Goal: Information Seeking & Learning: Learn about a topic

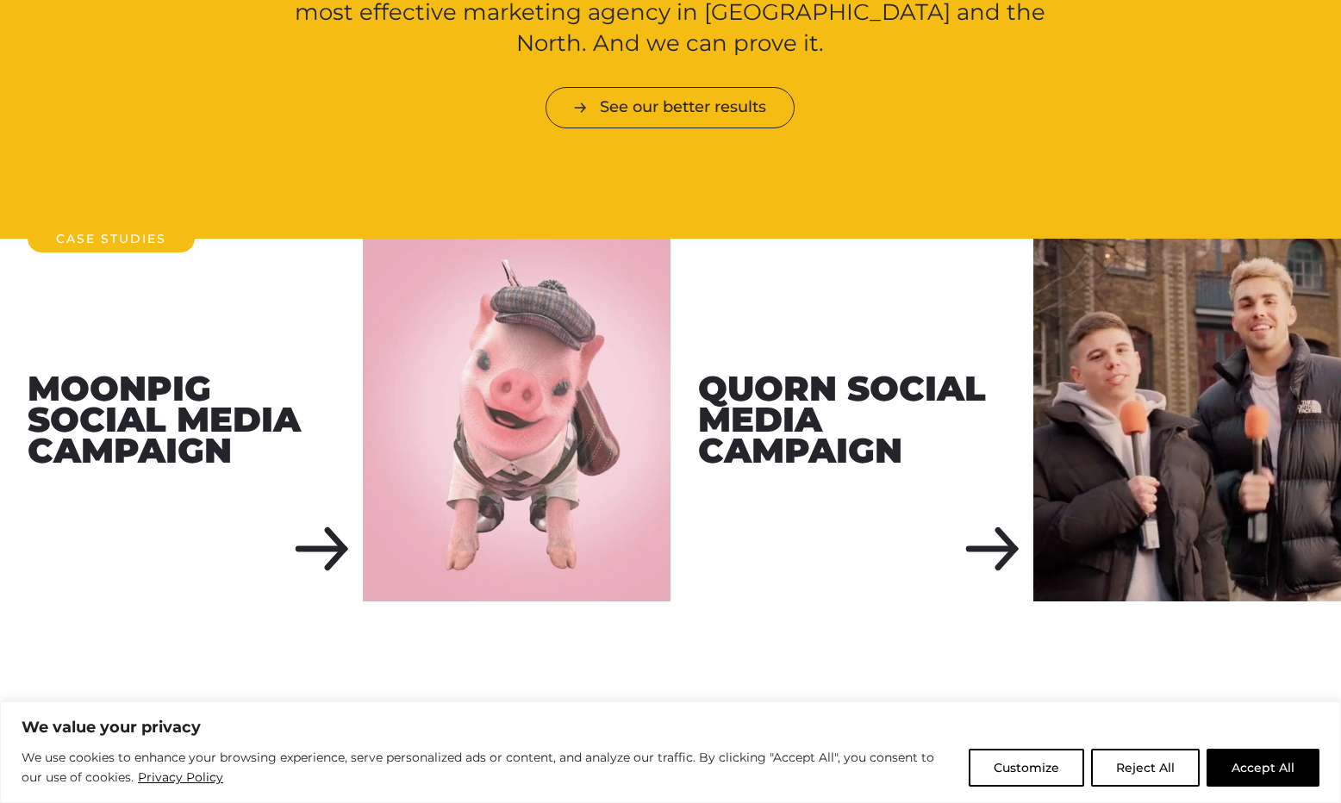
scroll to position [1894, 0]
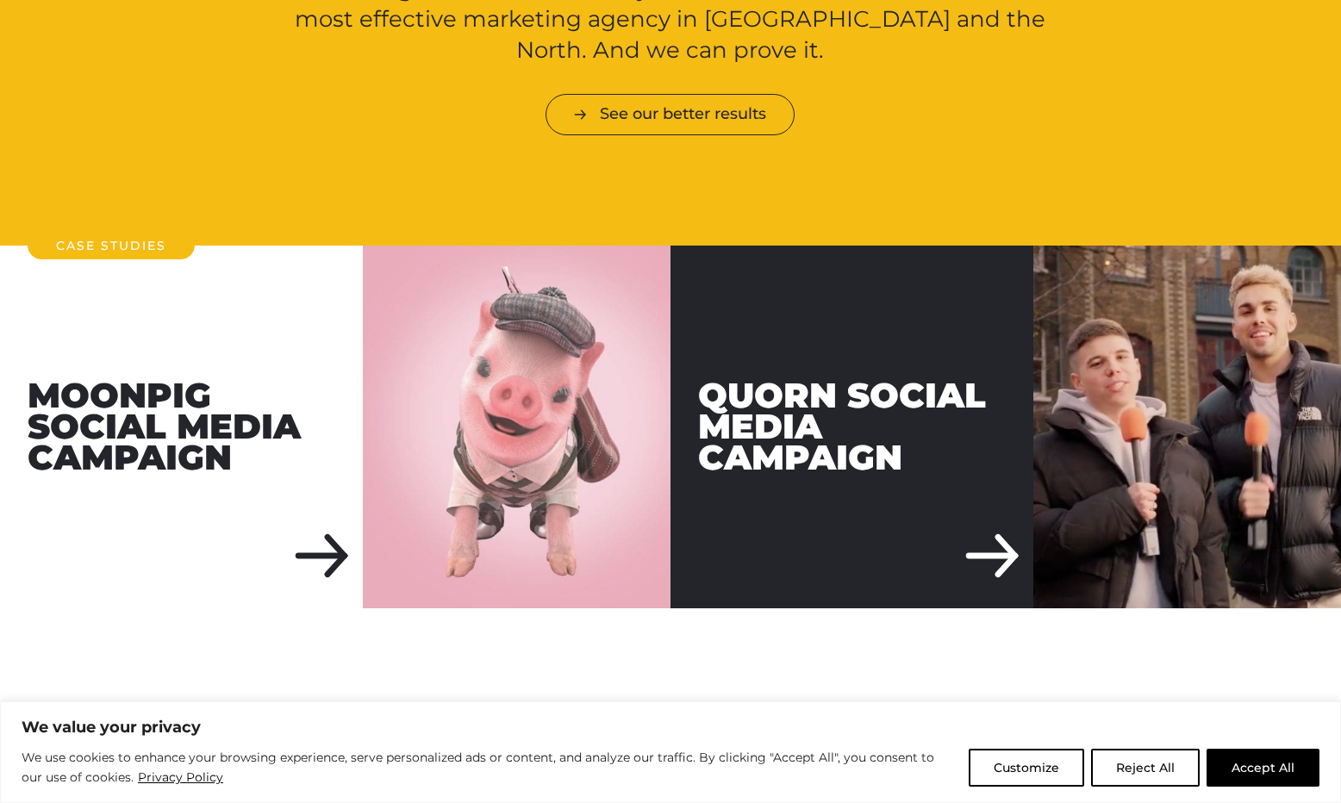
click at [1005, 520] on div "Quorn Social Media Campaign" at bounding box center [852, 427] width 363 height 363
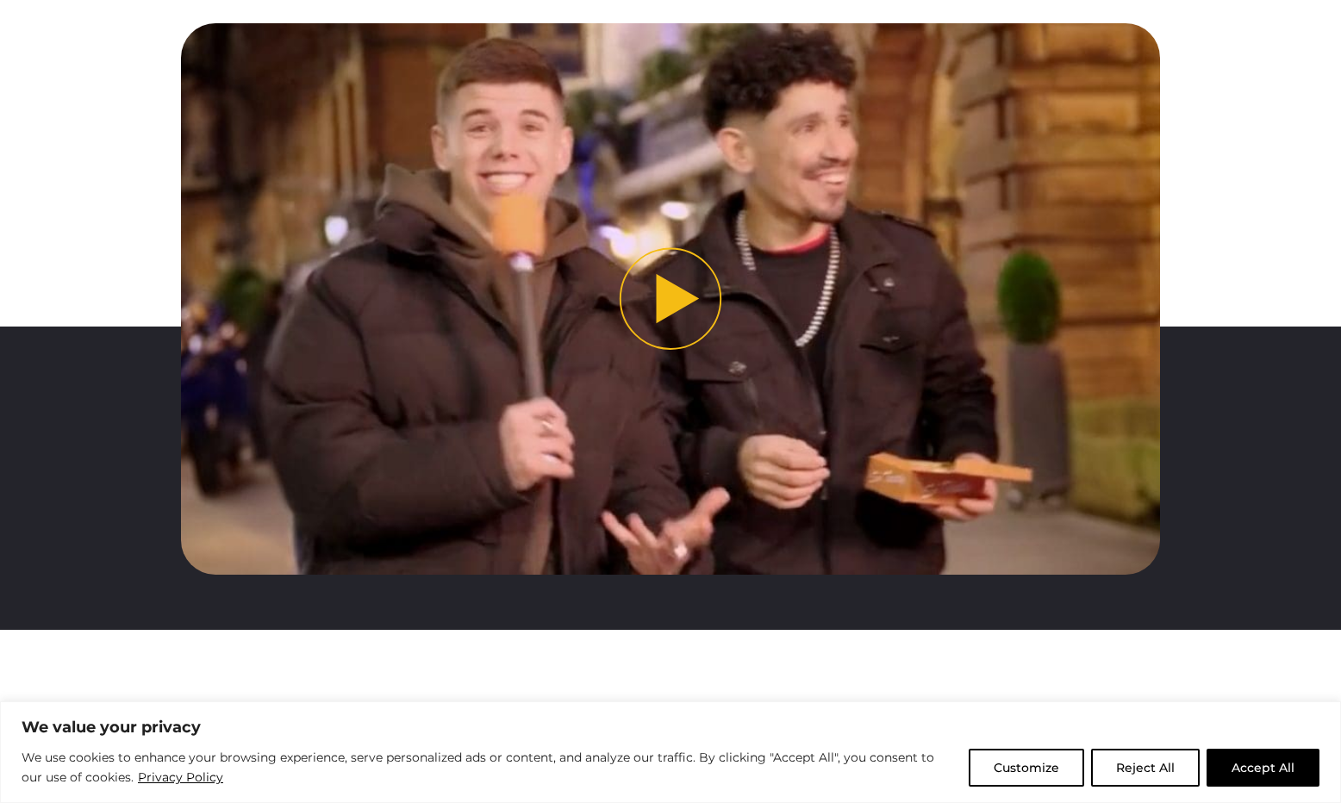
scroll to position [675, 0]
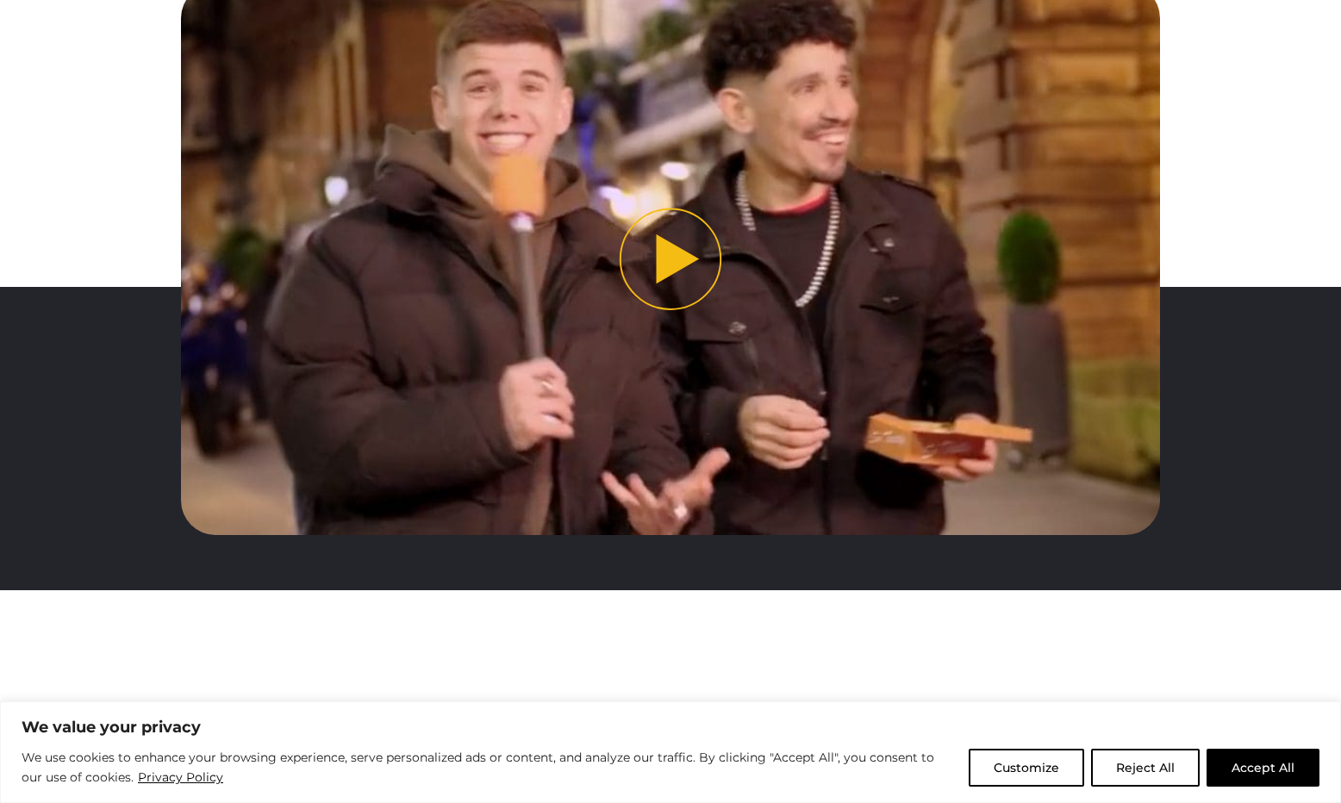
click at [662, 270] on button "Play video" at bounding box center [671, 259] width 980 height 551
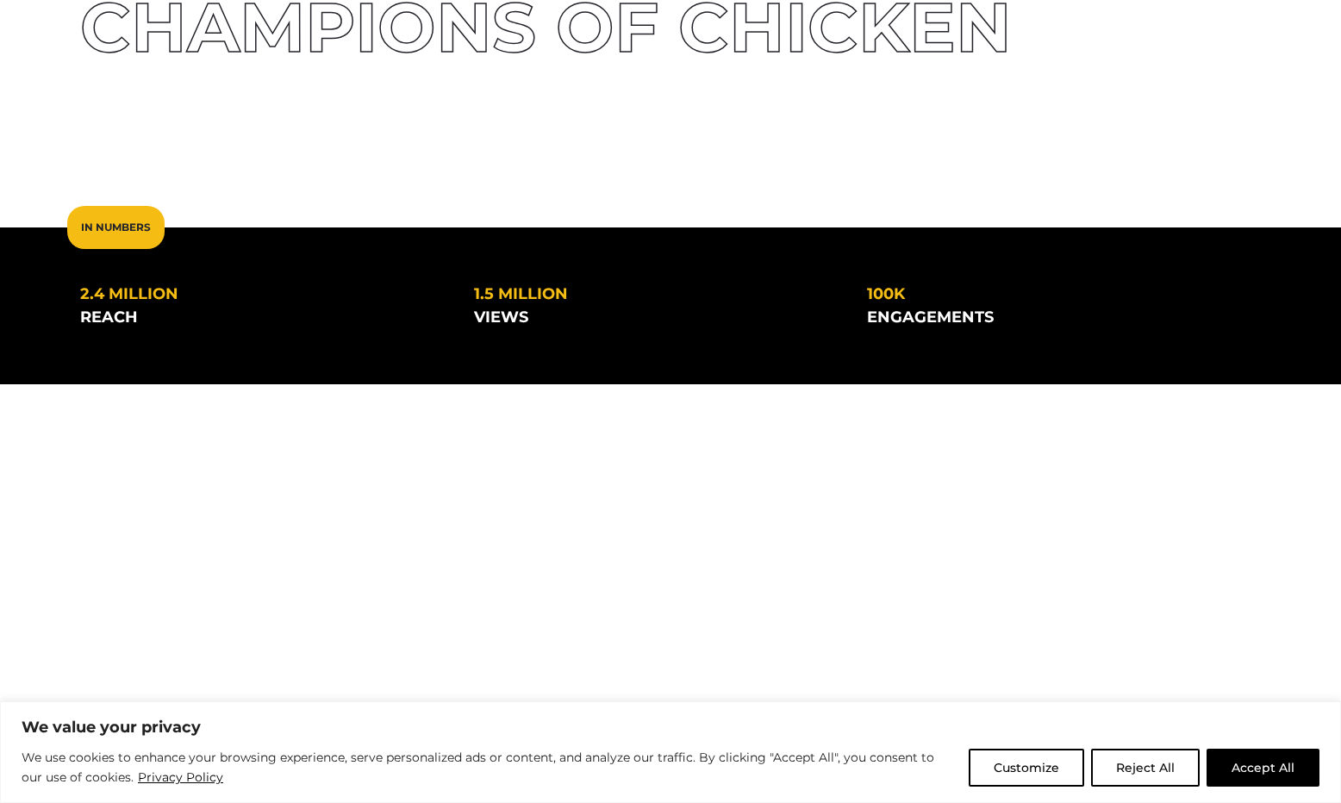
scroll to position [0, 0]
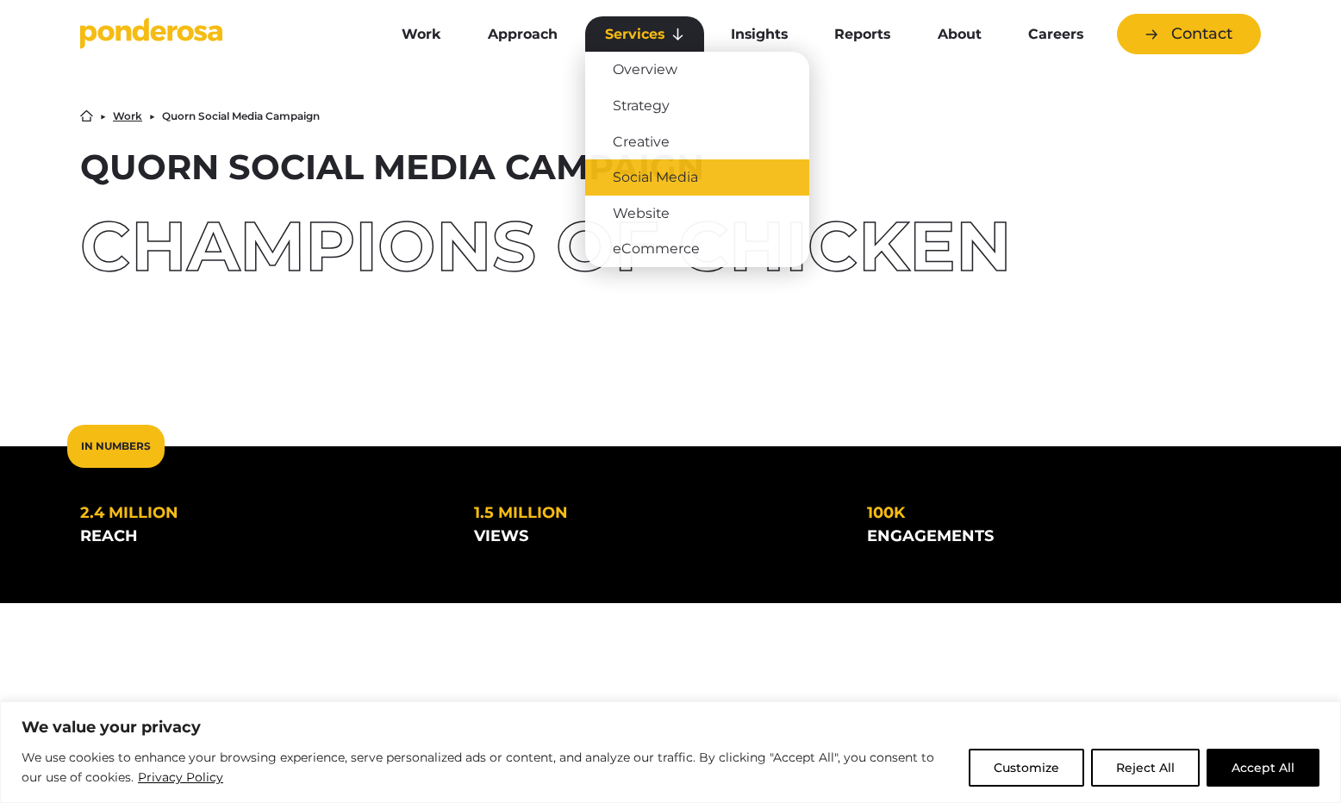
click at [662, 172] on link "Social Media" at bounding box center [697, 177] width 224 height 36
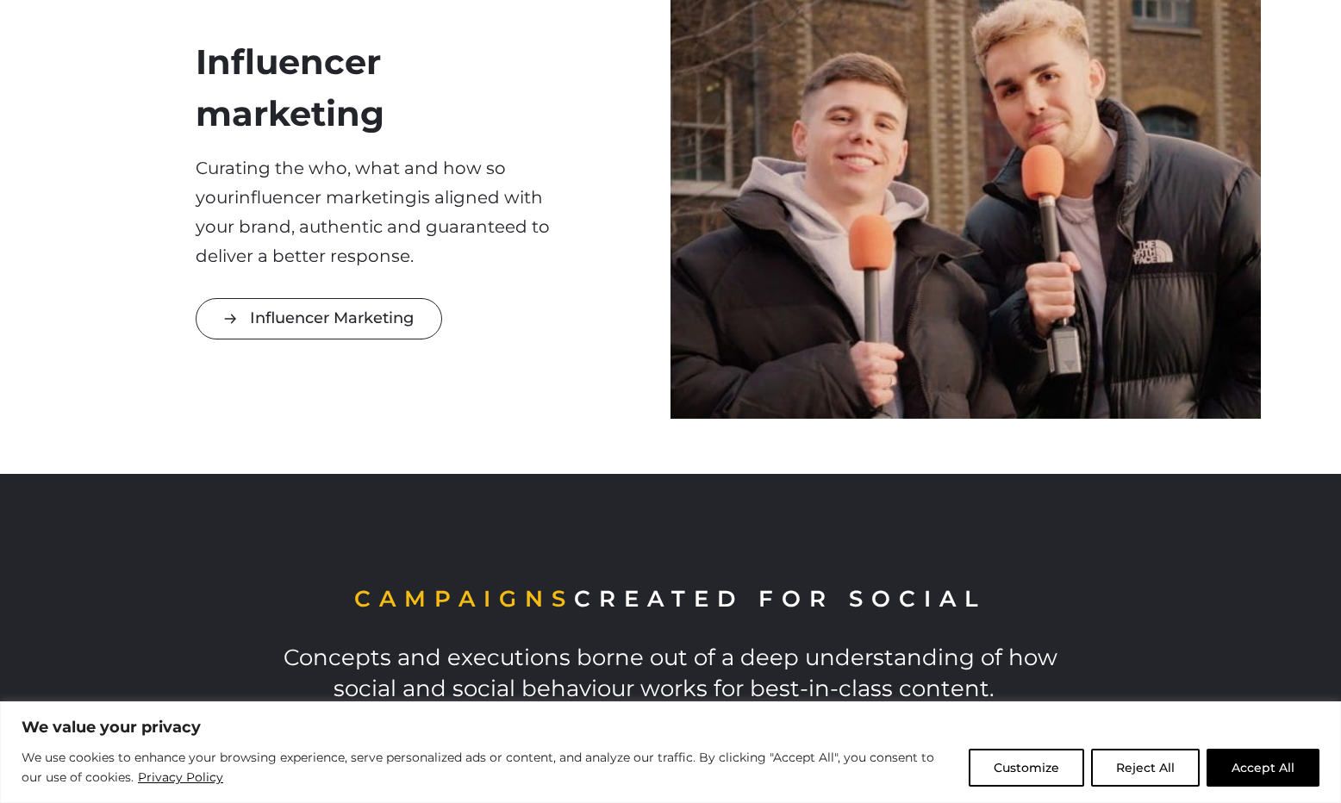
scroll to position [1095, 0]
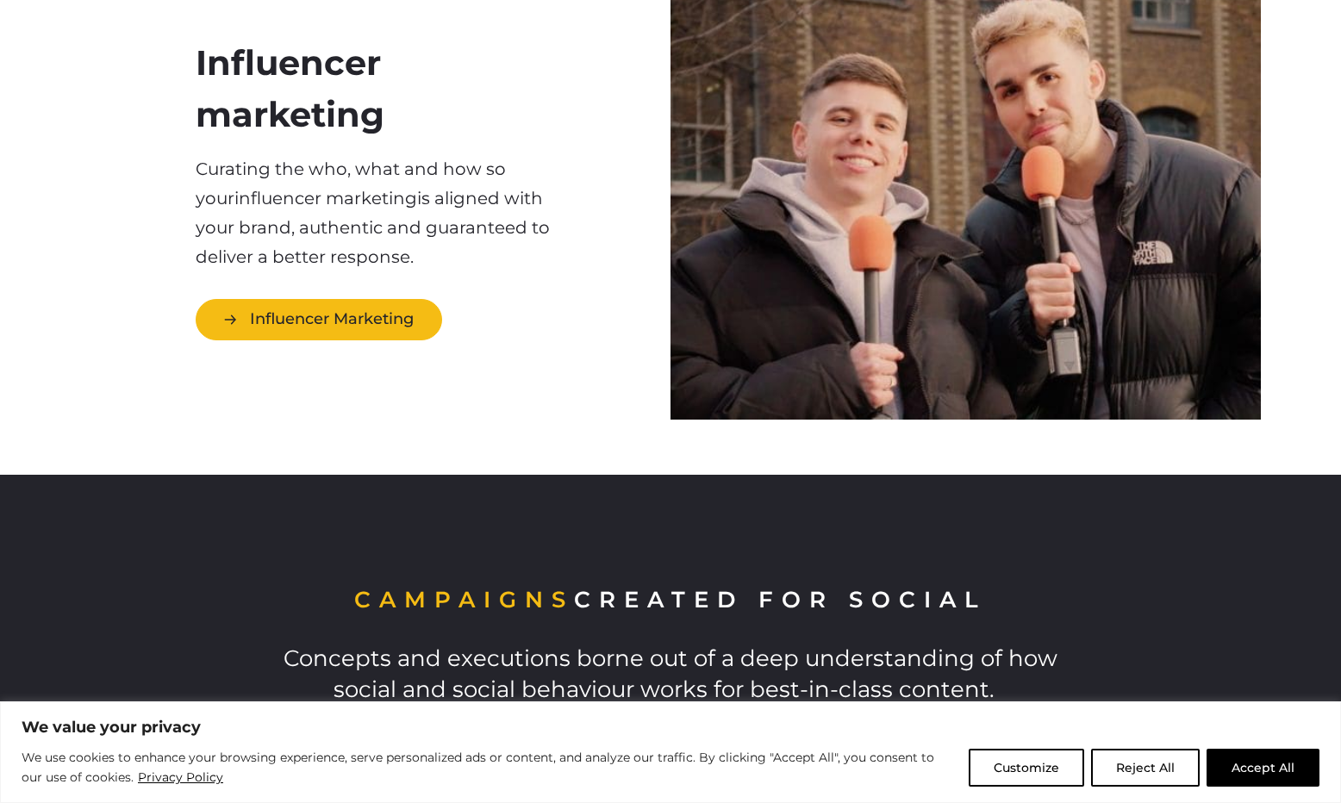
click at [315, 333] on link "Influencer Marketing" at bounding box center [319, 319] width 246 height 41
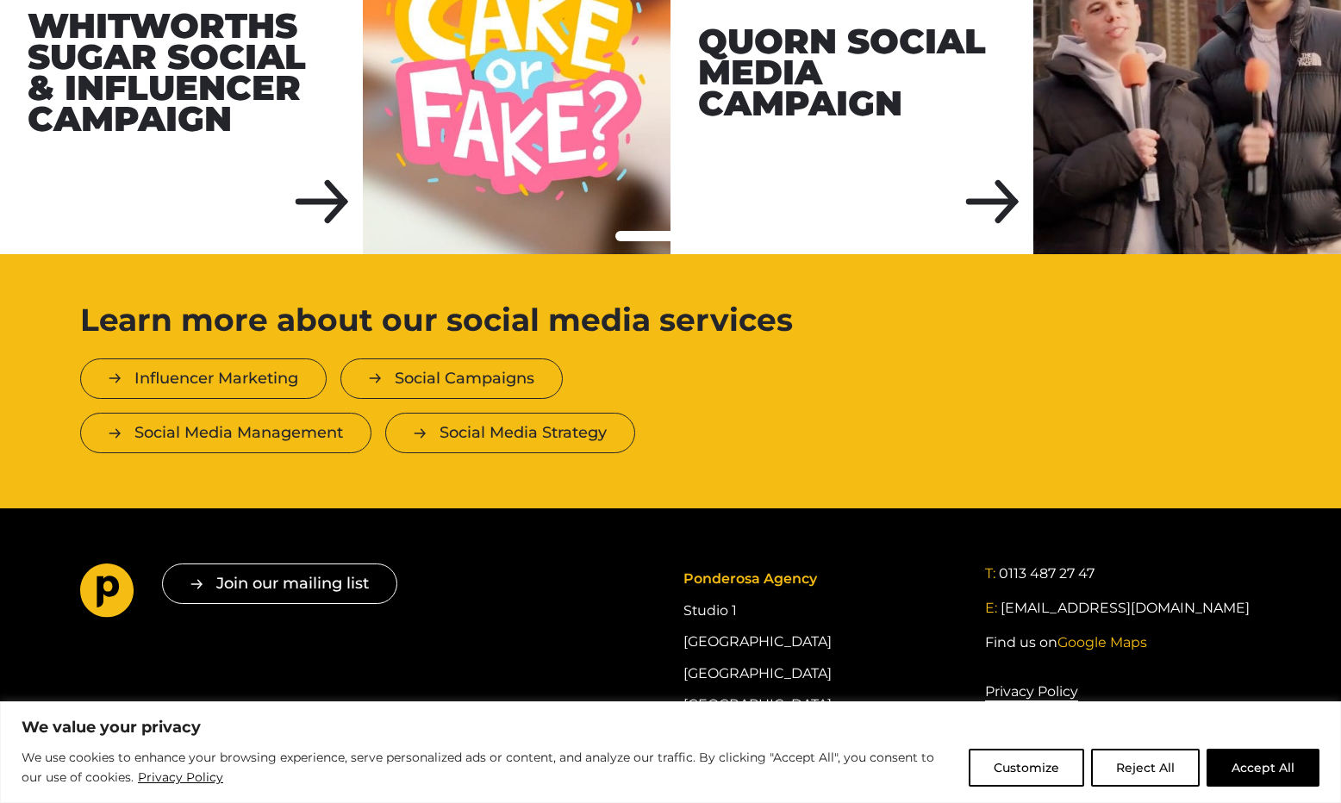
scroll to position [4300, 0]
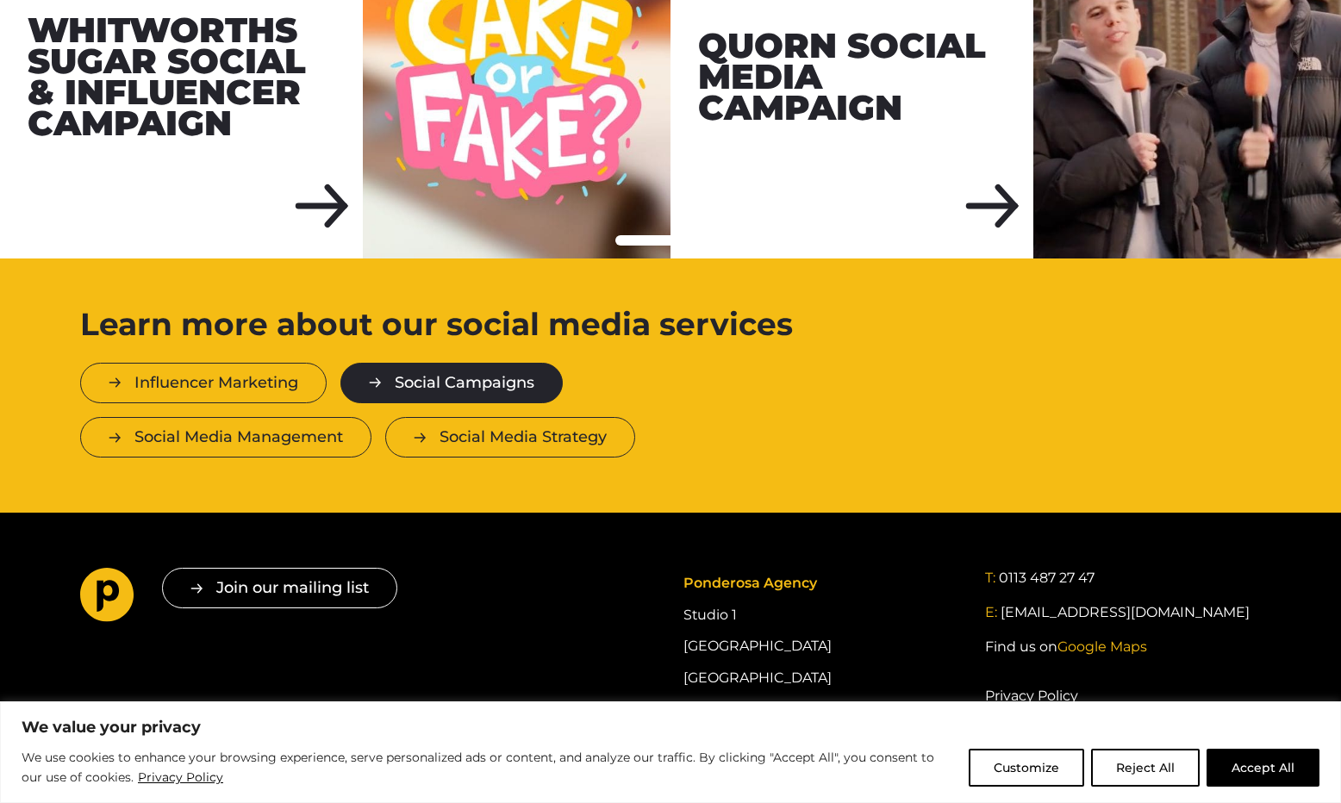
click at [425, 363] on link "Social Campaigns" at bounding box center [451, 383] width 222 height 41
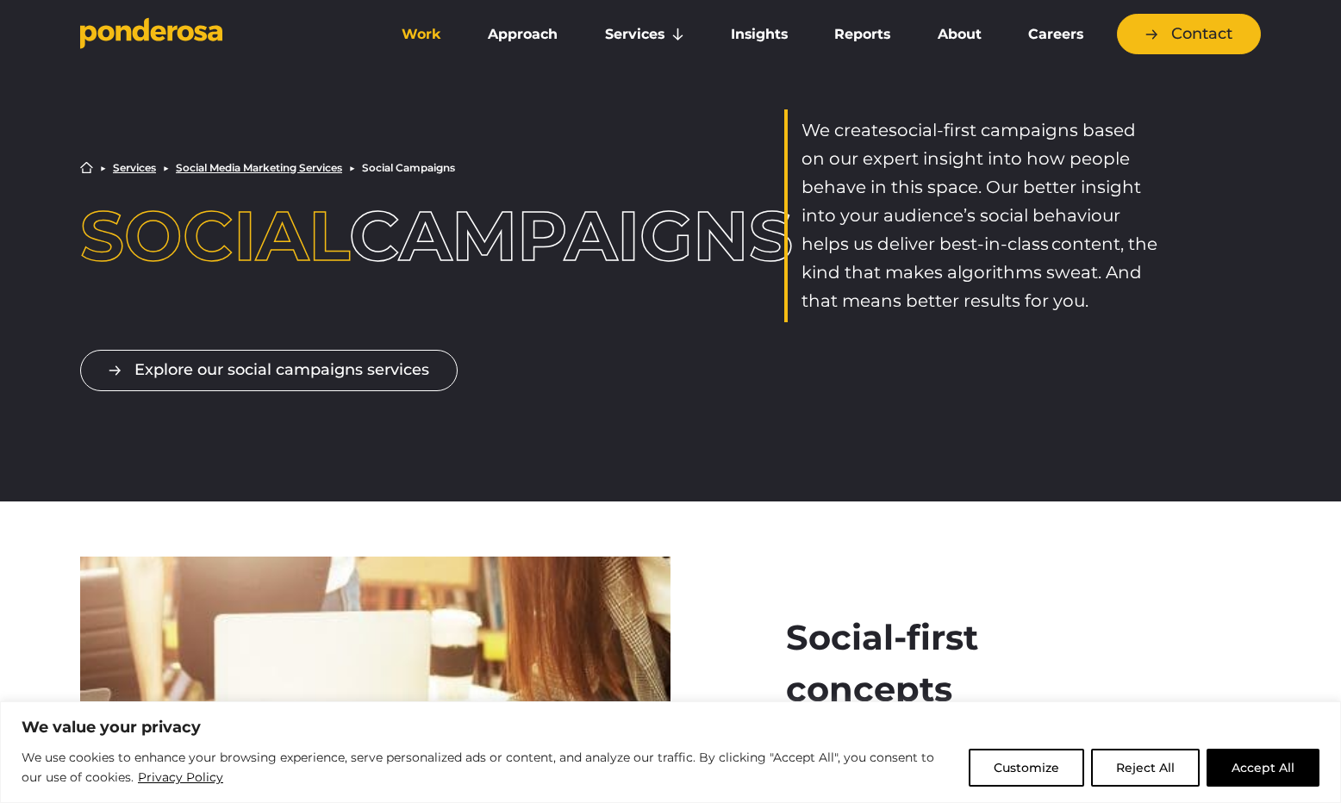
click at [419, 30] on link "Work" at bounding box center [421, 34] width 79 height 36
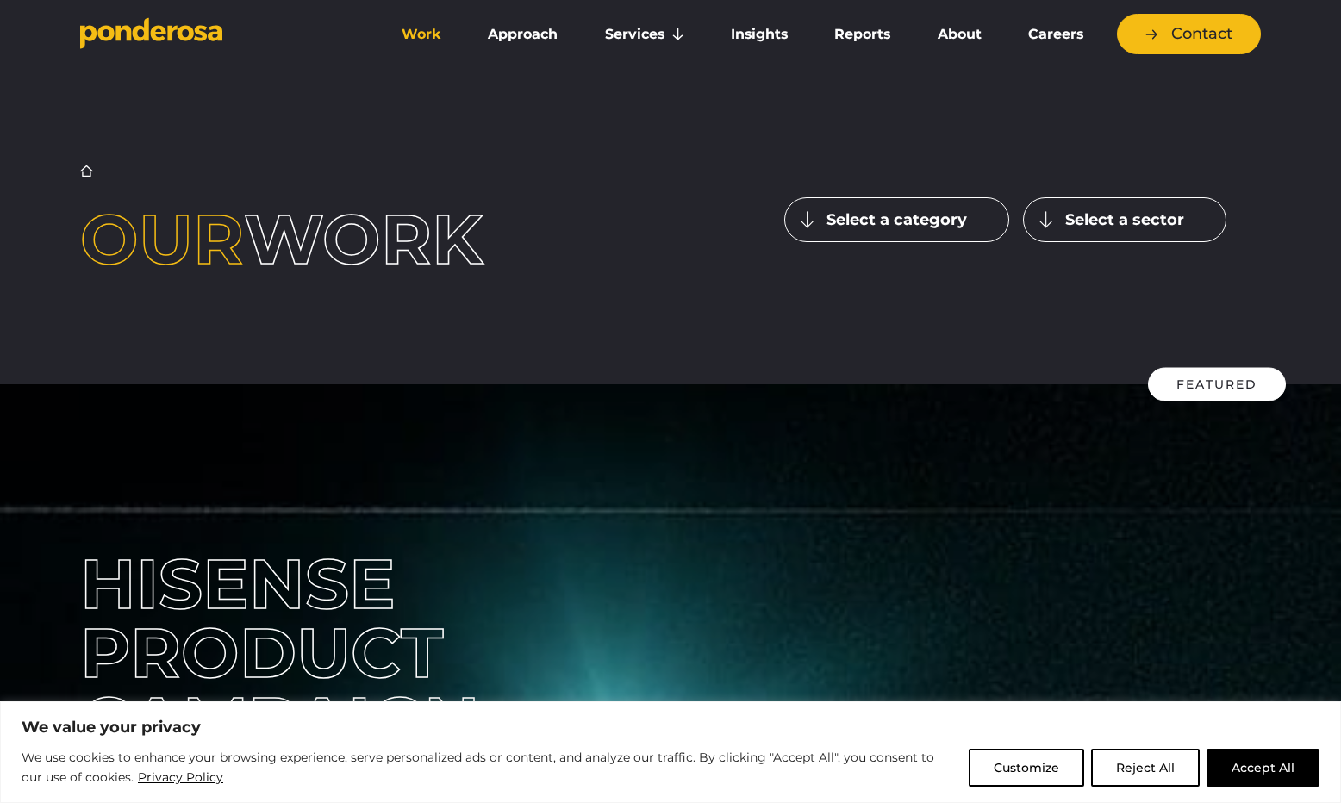
click at [790, 350] on div "Home ▶︎ Work Our work Select a category Latest Influencer" at bounding box center [670, 219] width 1341 height 330
